Goal: Obtain resource: Download file/media

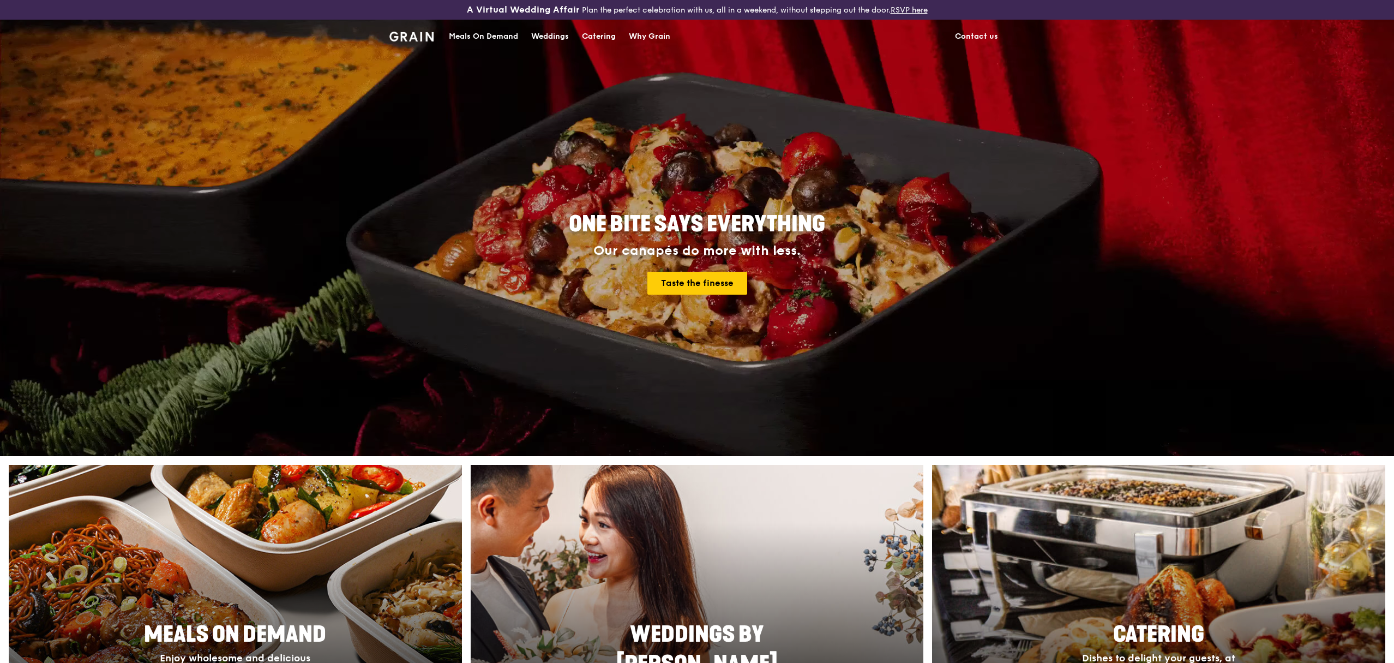
click at [604, 34] on div "Catering" at bounding box center [599, 36] width 34 height 33
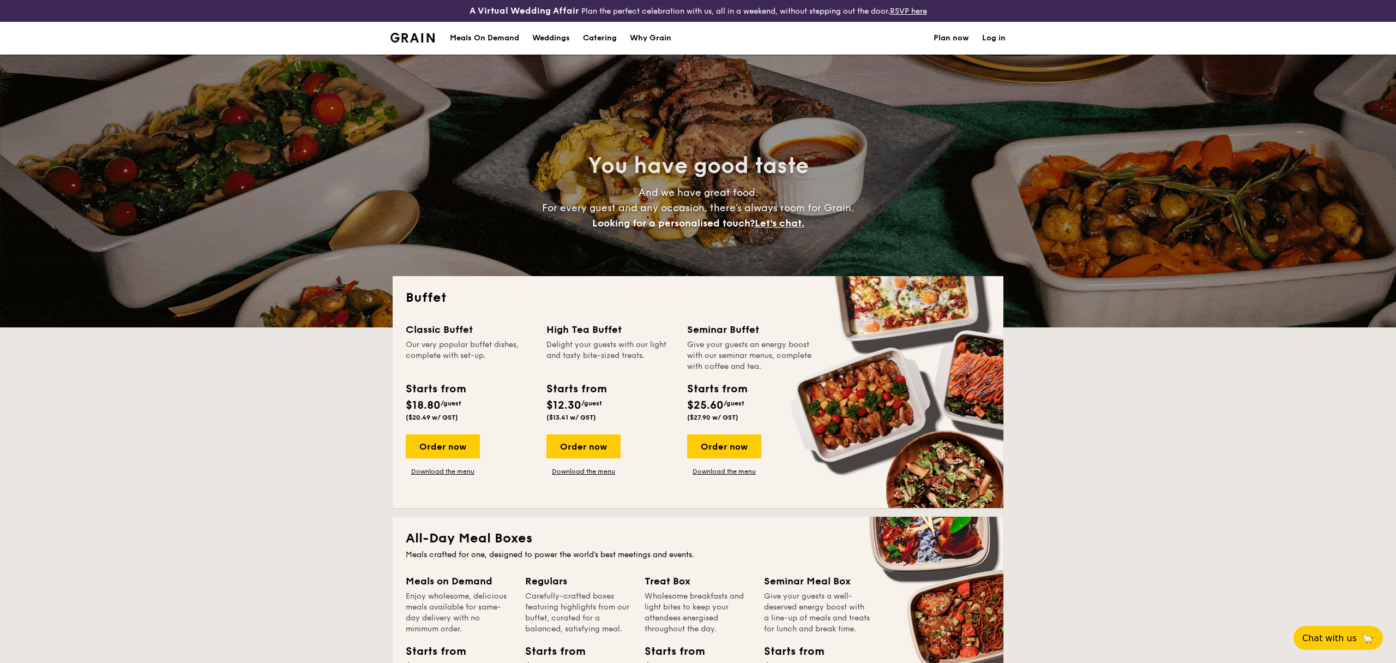
select select
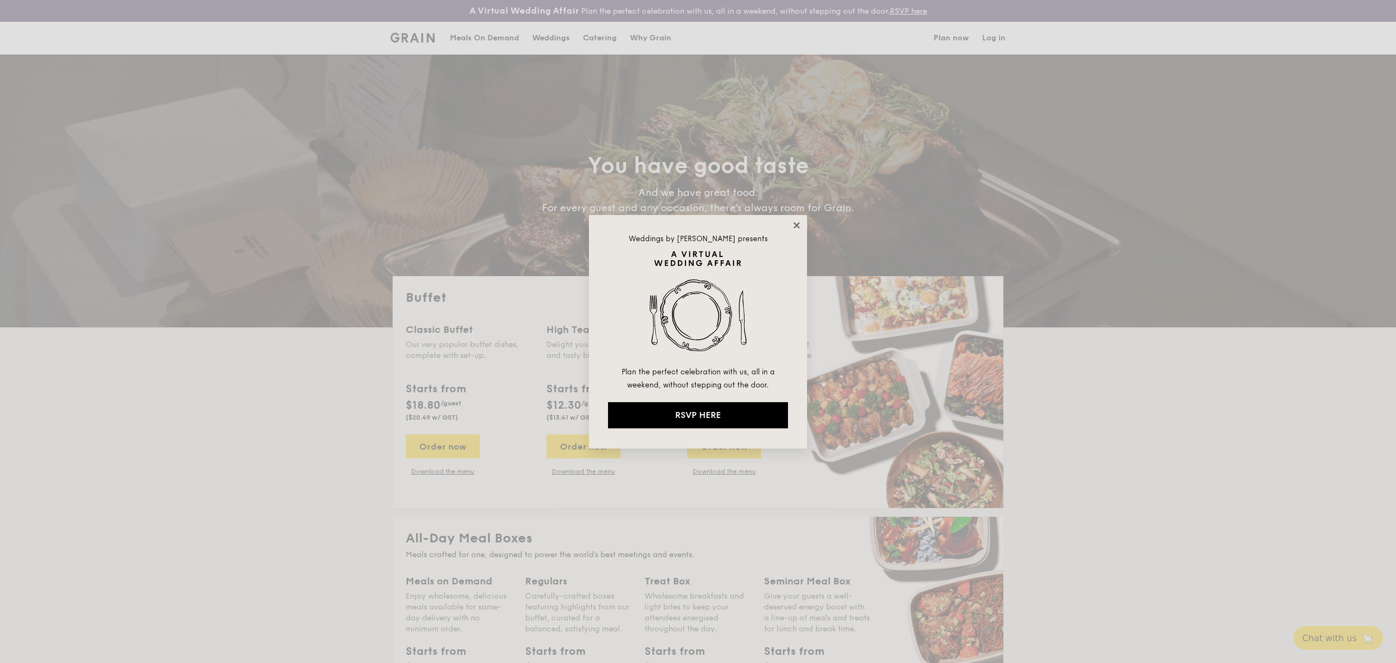
click at [793, 225] on icon at bounding box center [797, 225] width 10 height 10
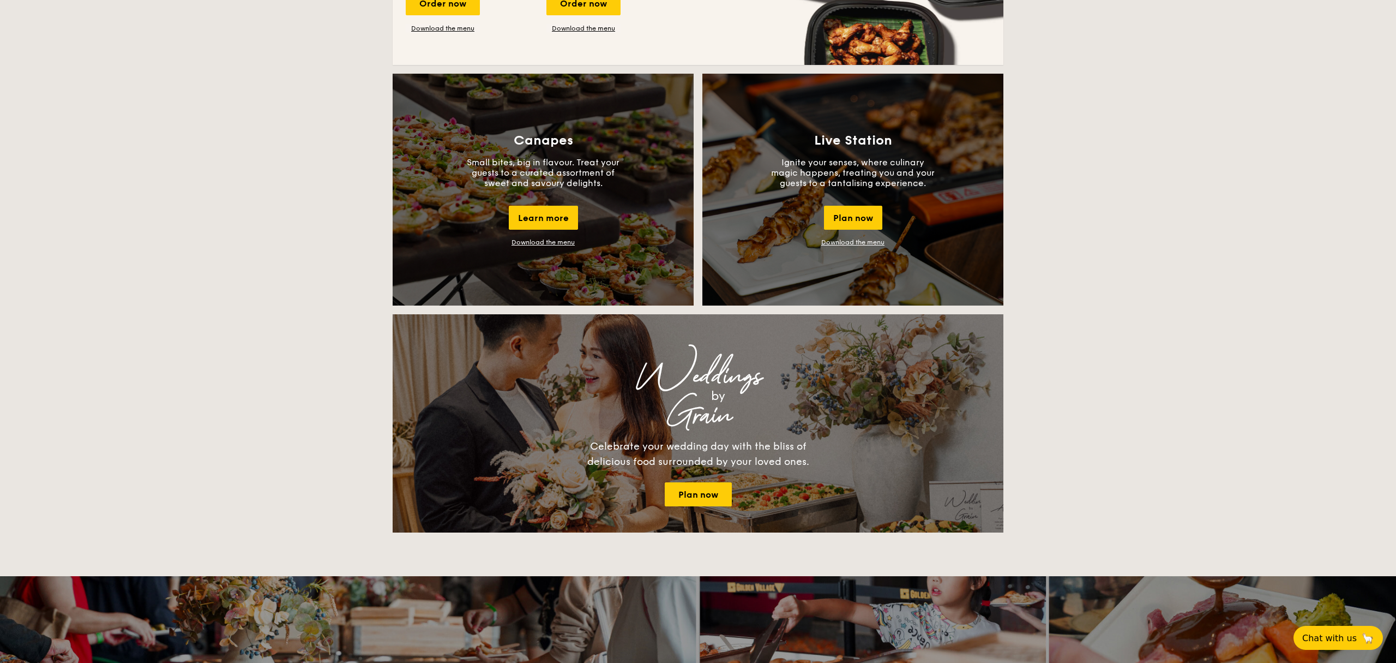
scroll to position [905, 0]
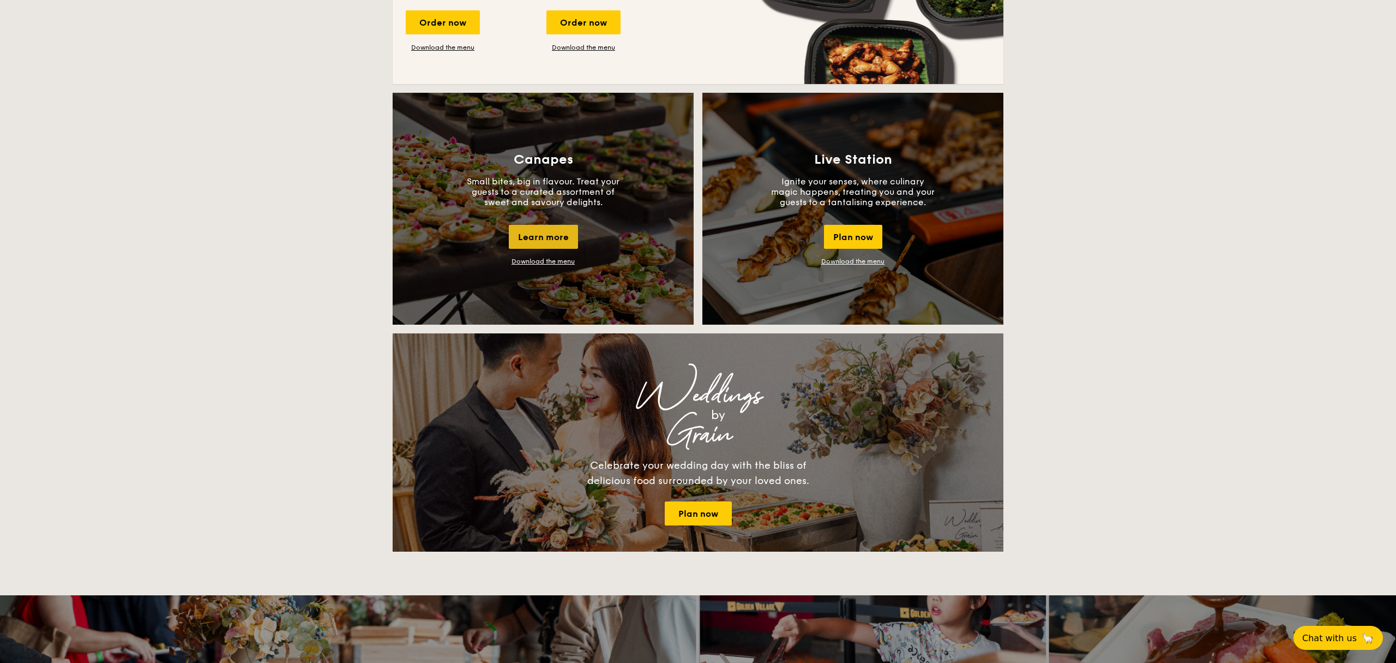
click at [549, 241] on div "Learn more" at bounding box center [543, 237] width 69 height 24
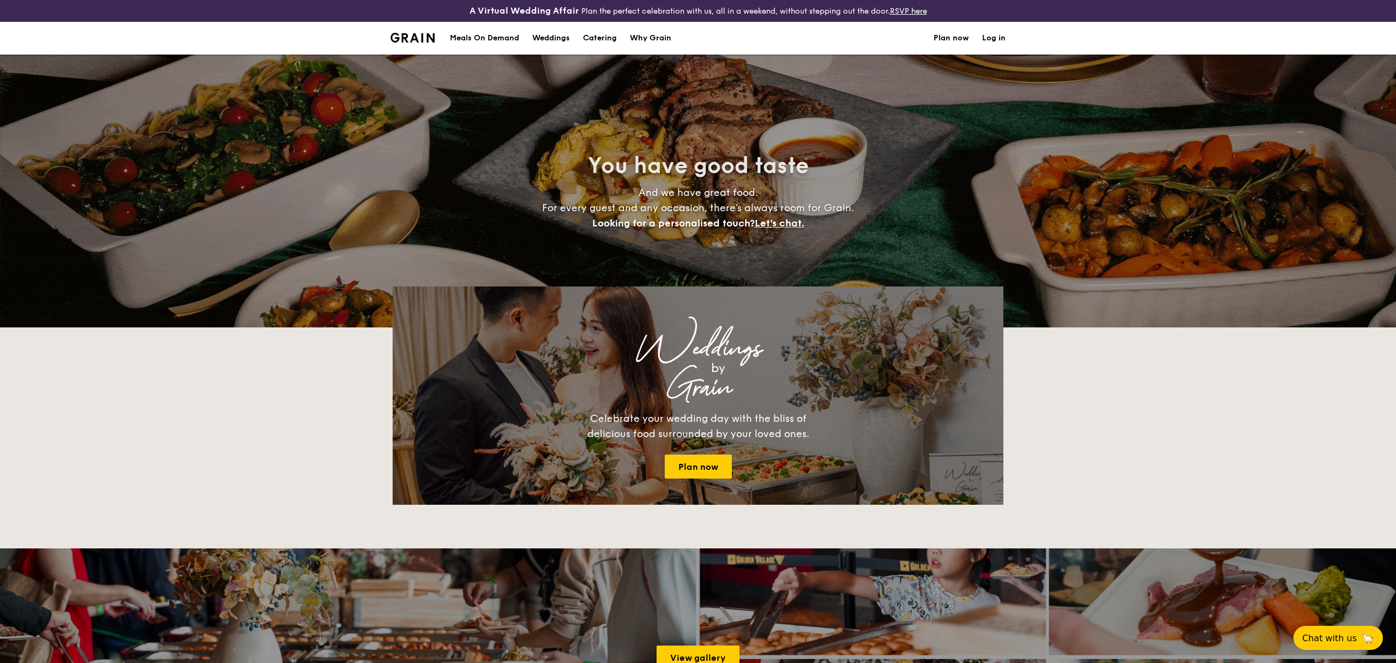
select select
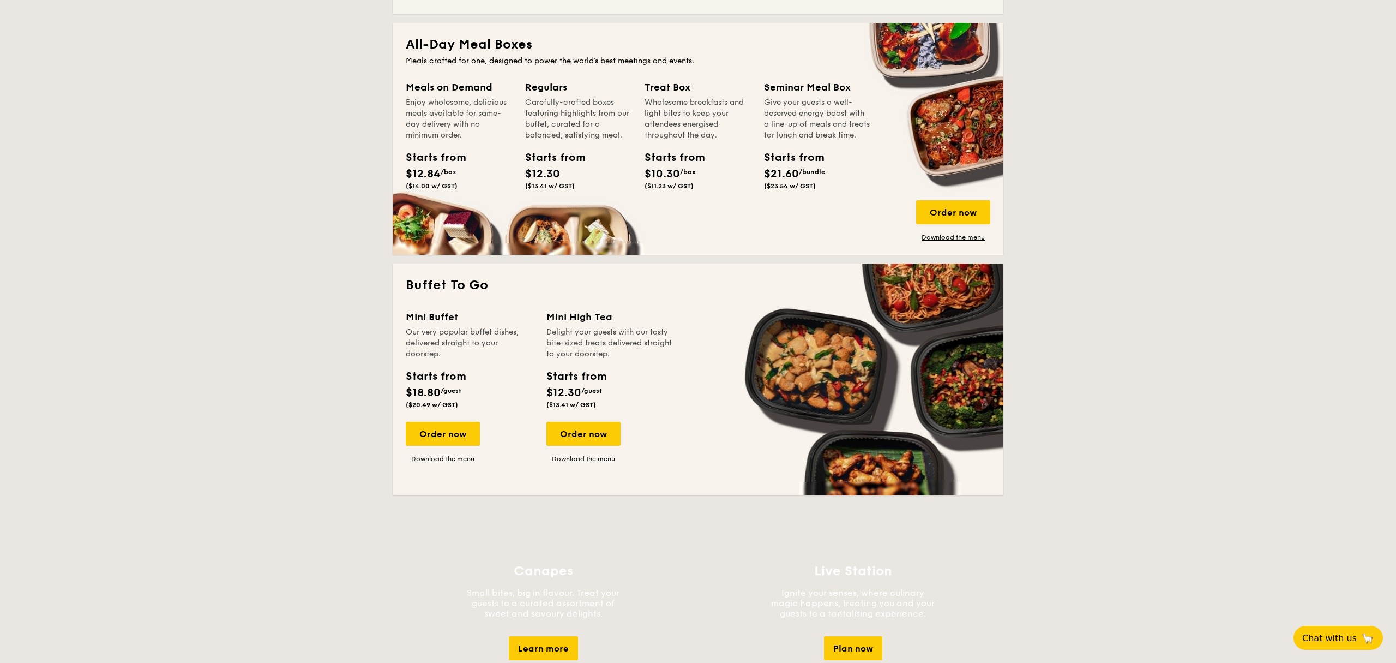
scroll to position [496, 0]
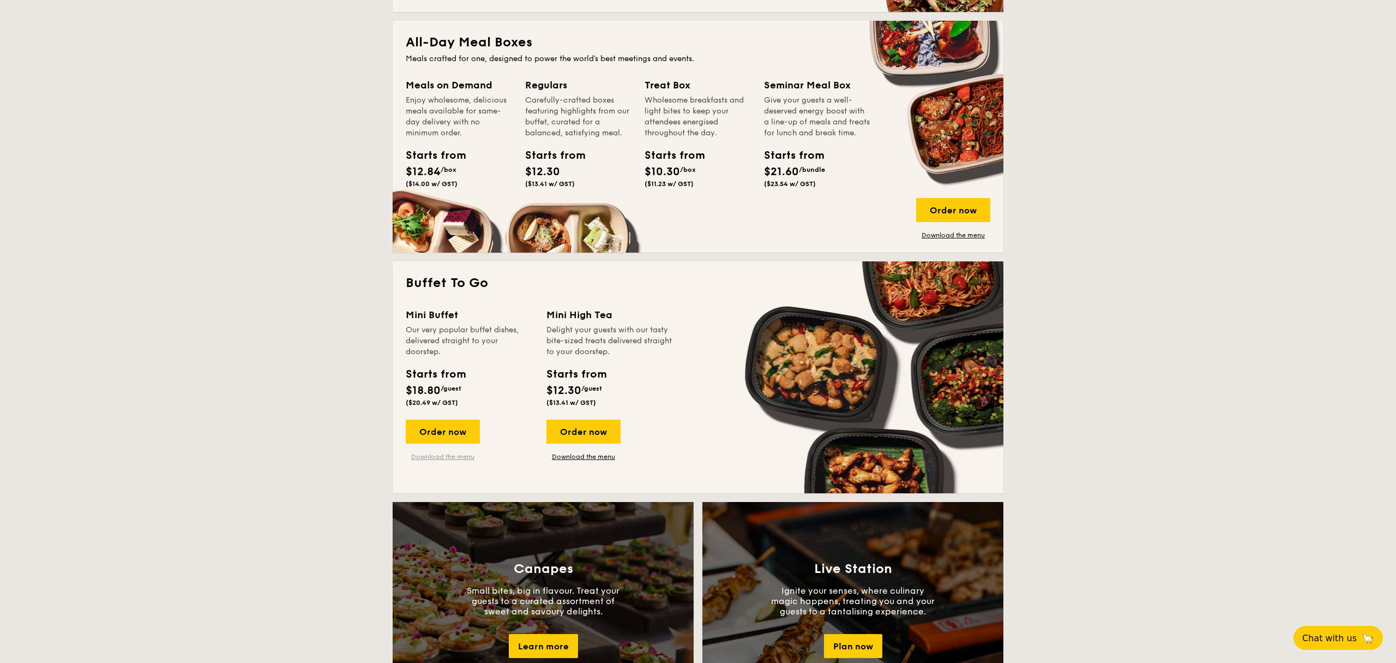
click at [462, 458] on link "Download the menu" at bounding box center [443, 456] width 74 height 9
